Goal: Transaction & Acquisition: Purchase product/service

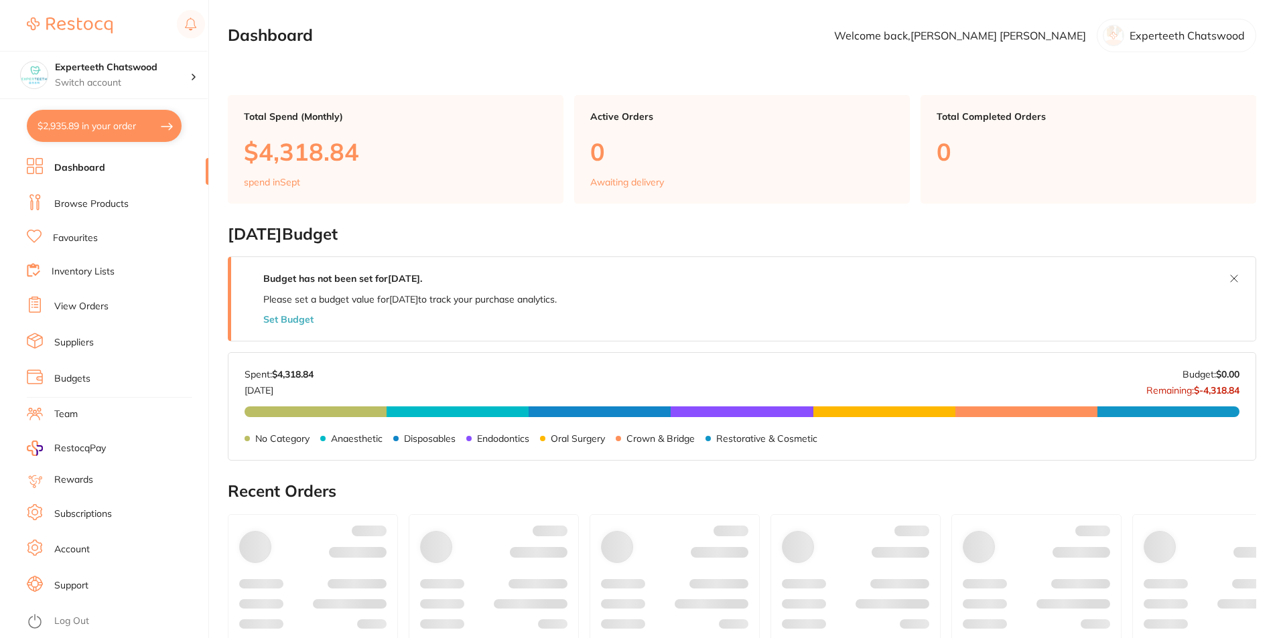
click at [129, 126] on button "$2,935.89 in your order" at bounding box center [104, 126] width 155 height 32
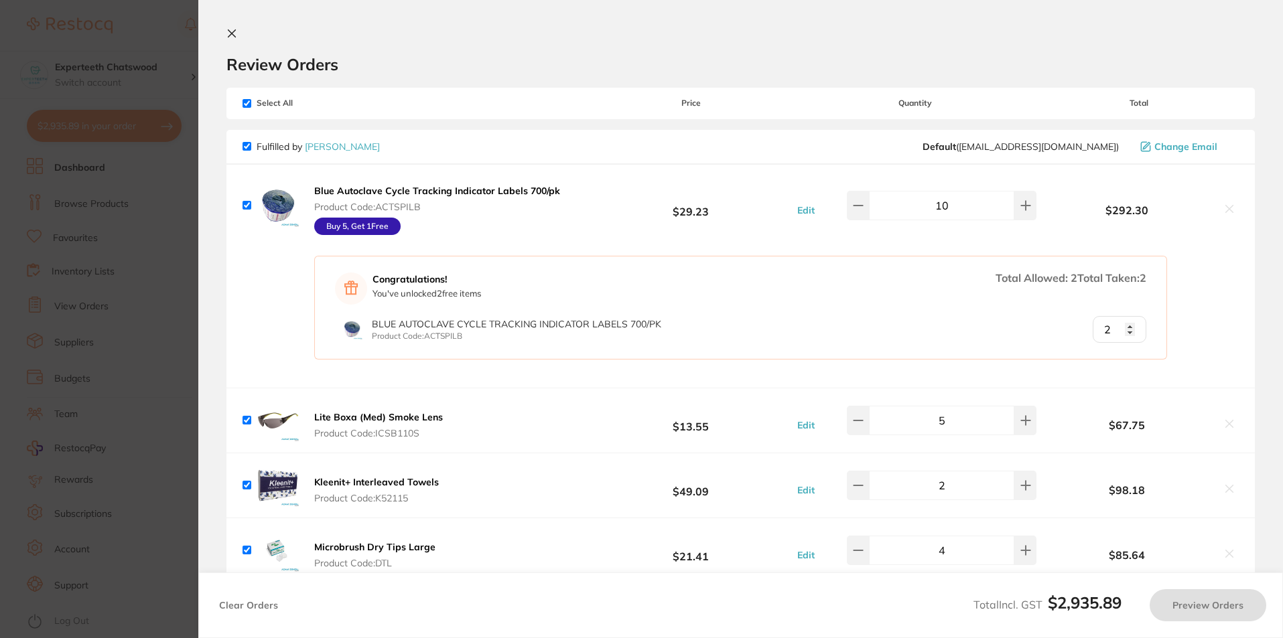
checkbox input "true"
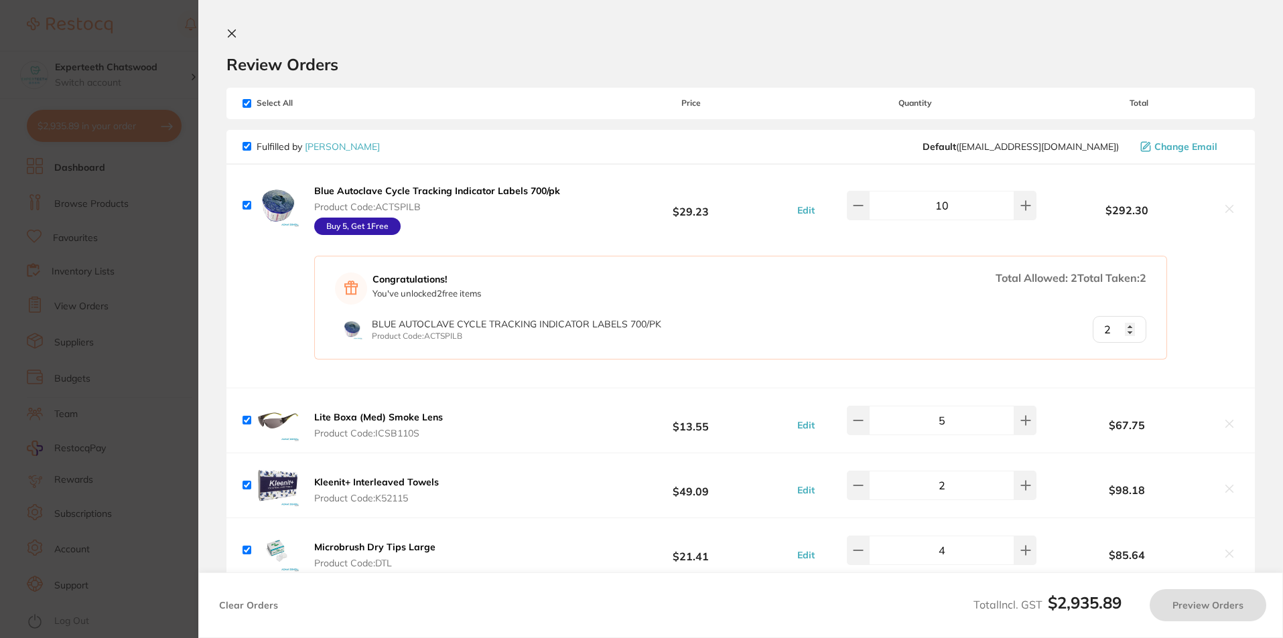
checkbox input "true"
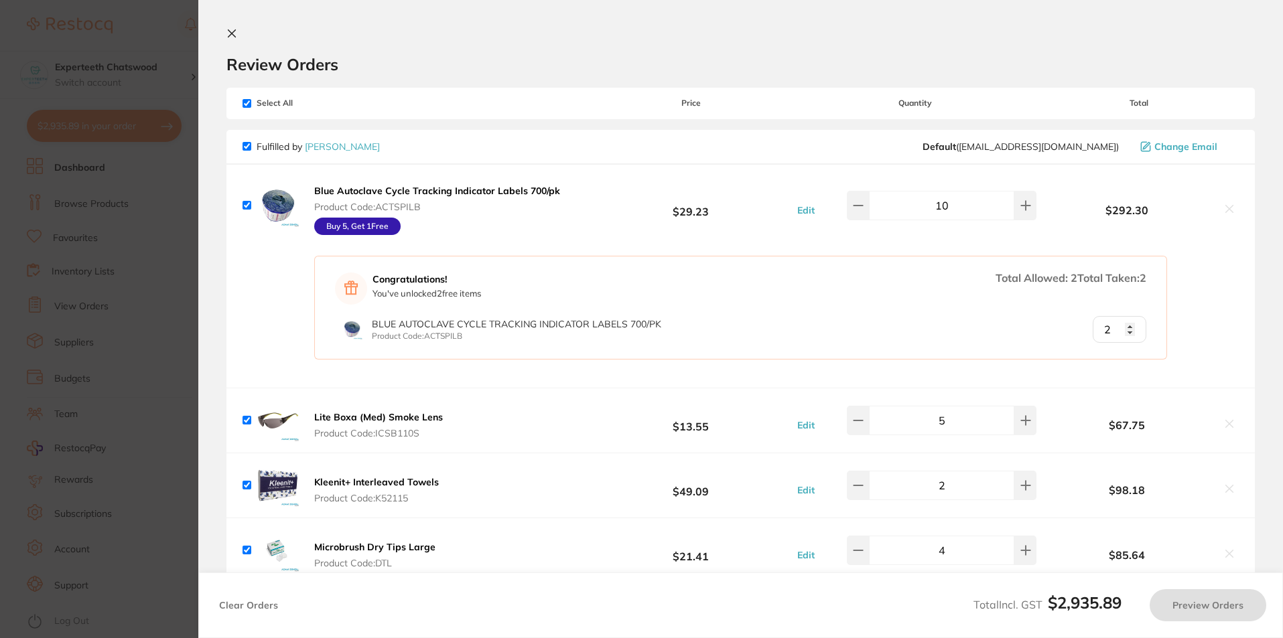
checkbox input "true"
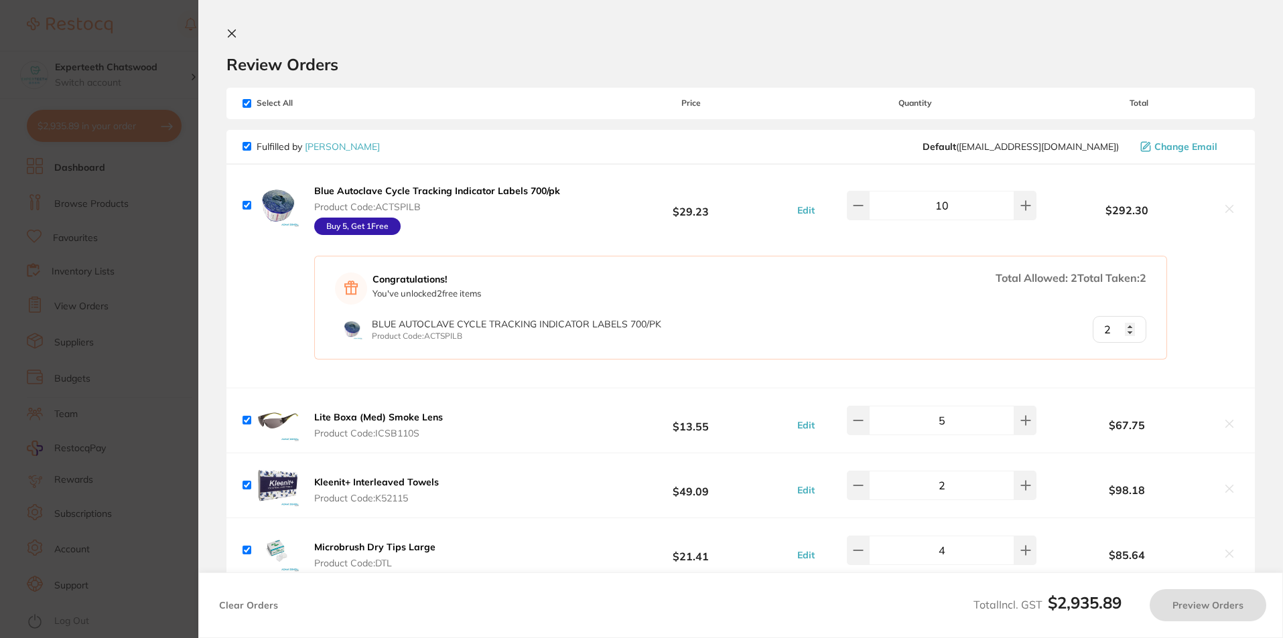
checkbox input "true"
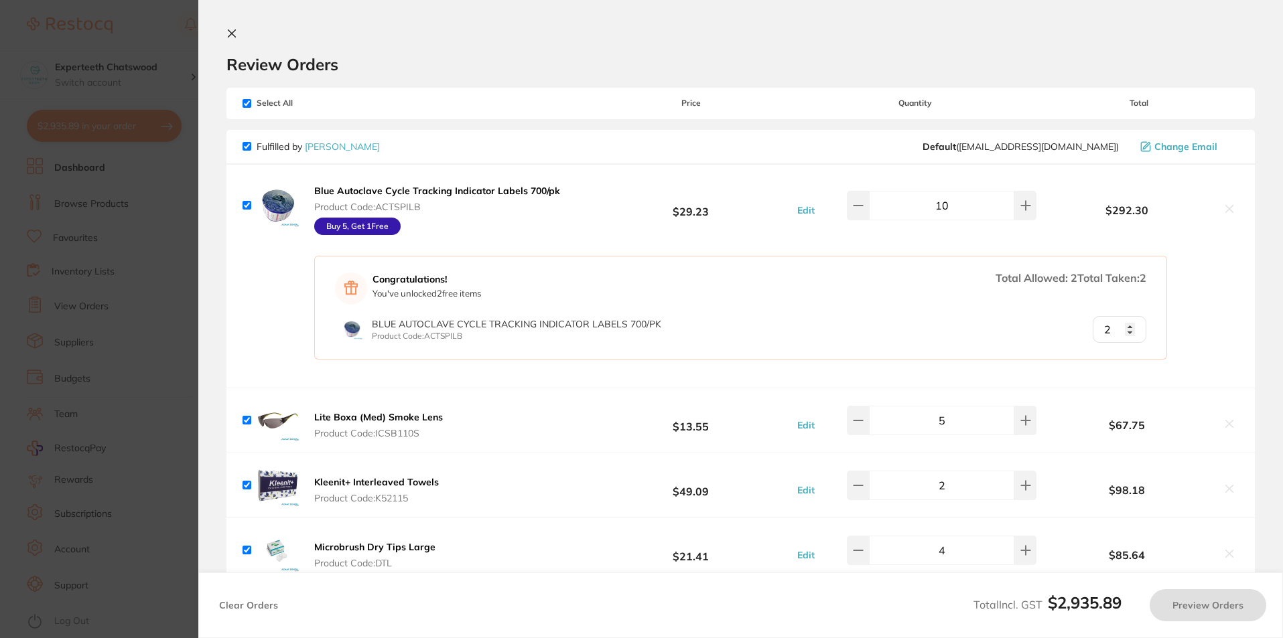
checkbox input "true"
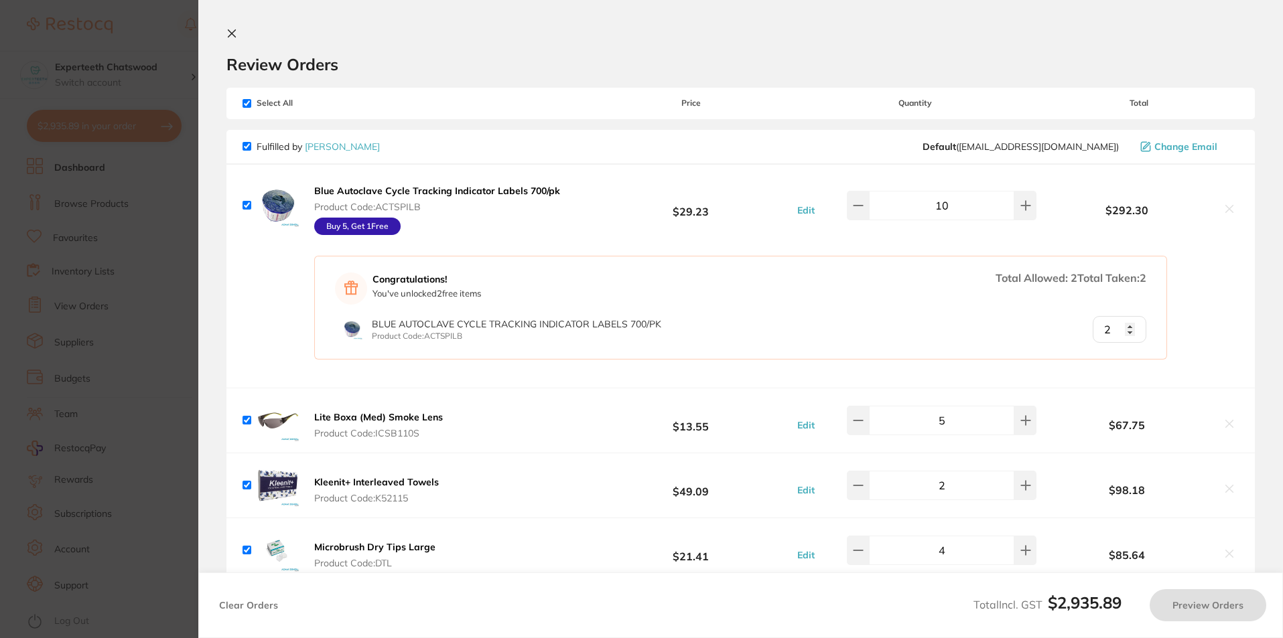
checkbox input "true"
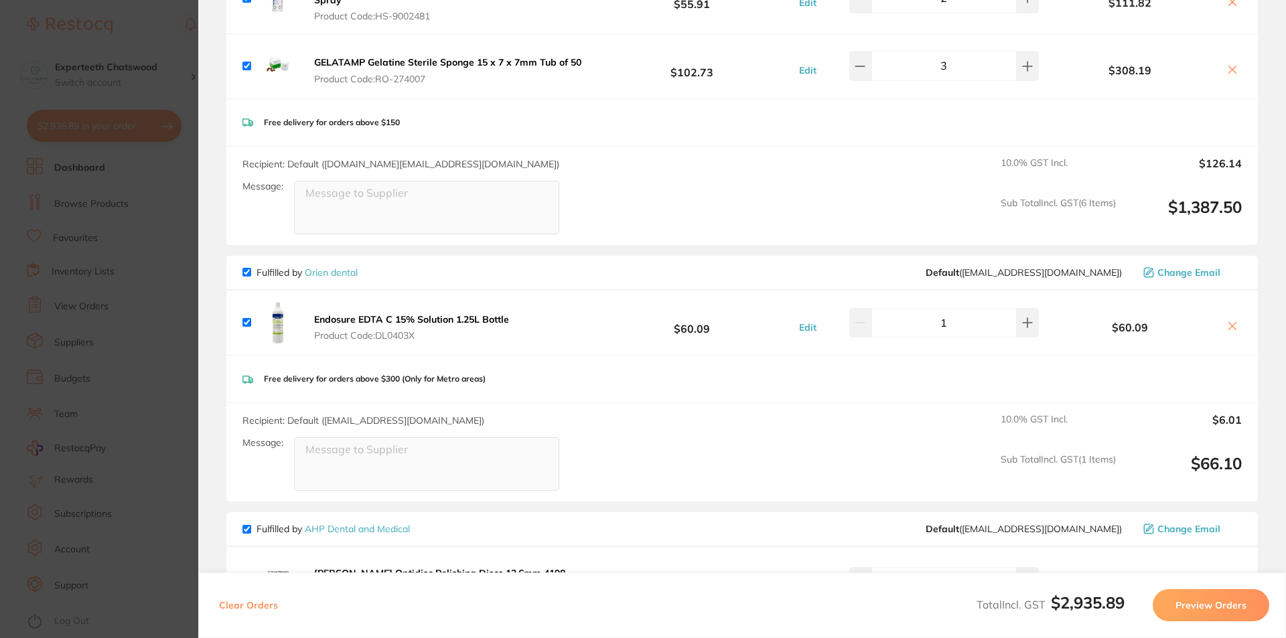
scroll to position [1697, 0]
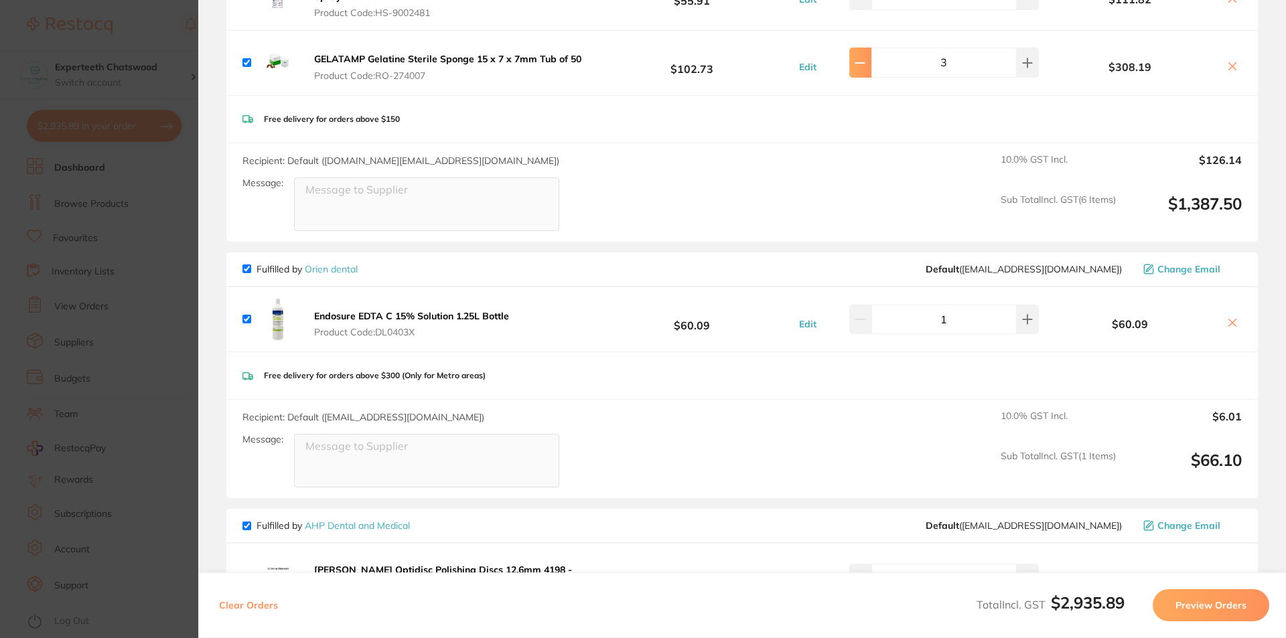
click at [871, 49] on button at bounding box center [861, 62] width 22 height 29
type input "2"
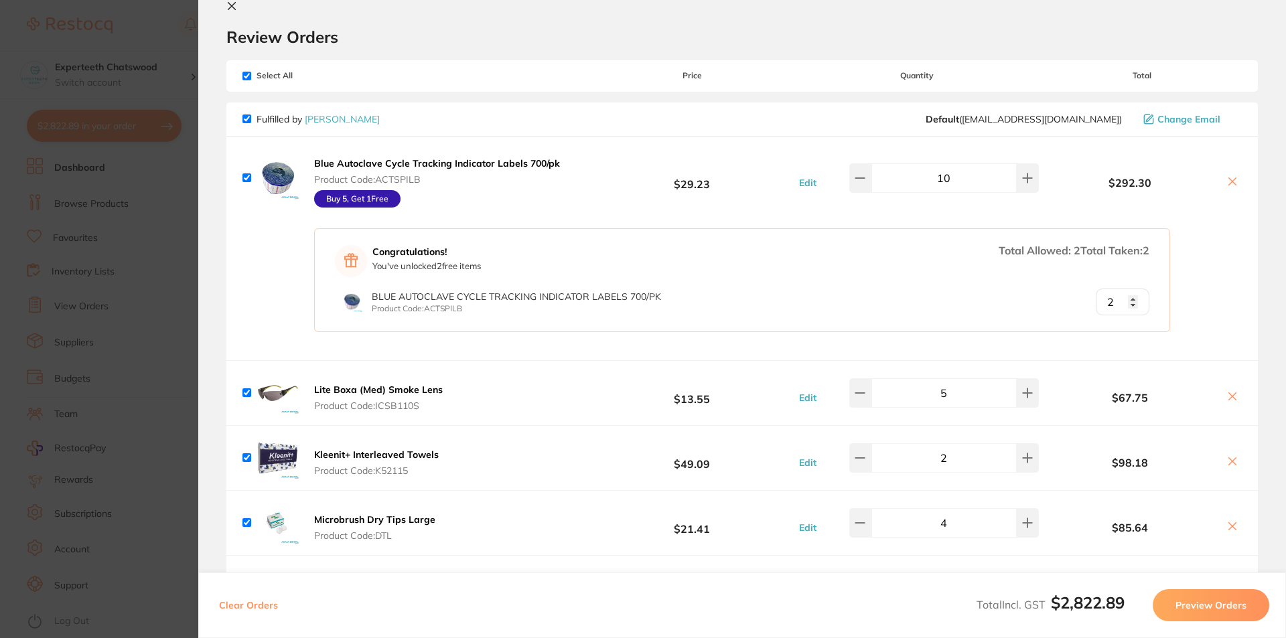
scroll to position [0, 0]
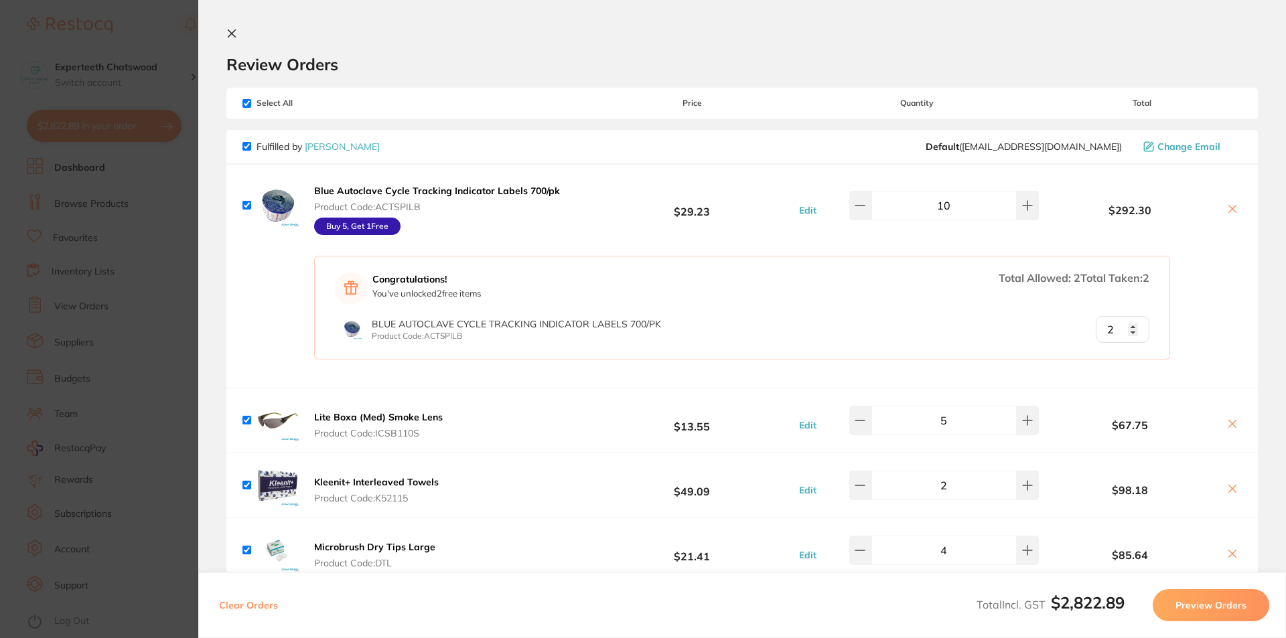
click at [237, 28] on button at bounding box center [234, 34] width 16 height 13
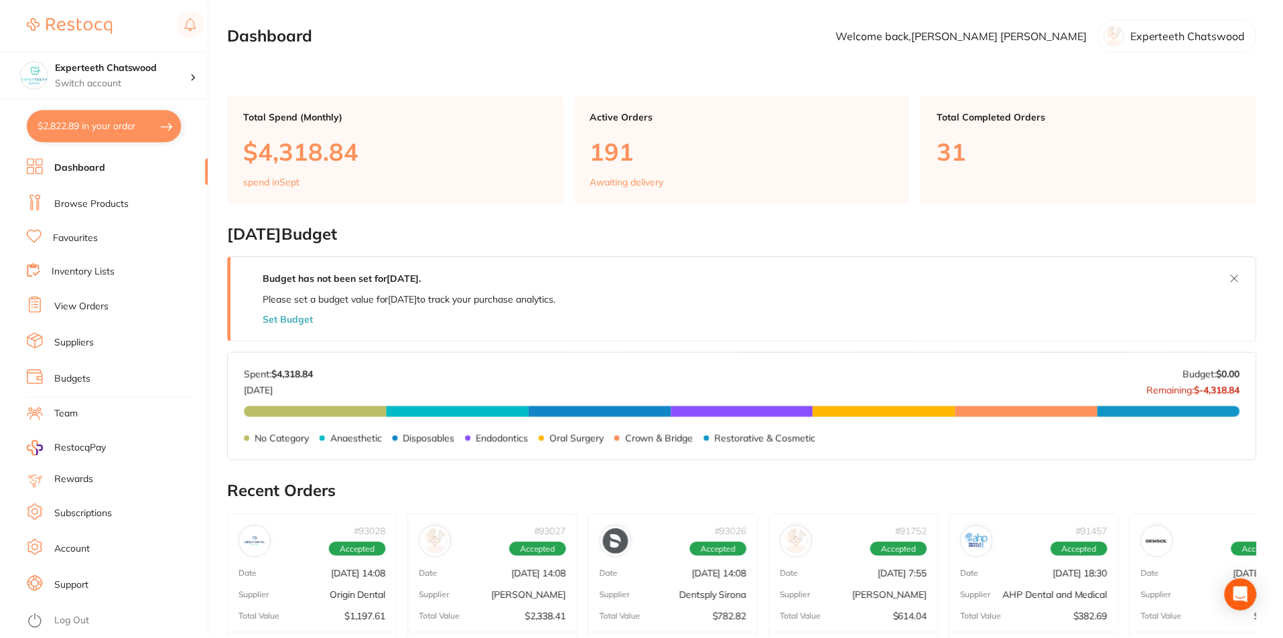
scroll to position [268, 0]
